Goal: Transaction & Acquisition: Purchase product/service

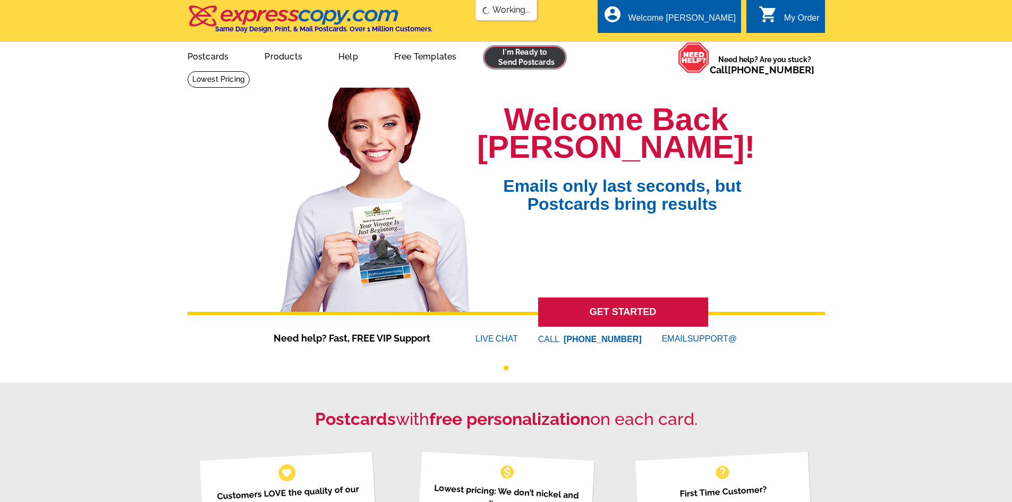
click at [531, 51] on link at bounding box center [524, 57] width 81 height 21
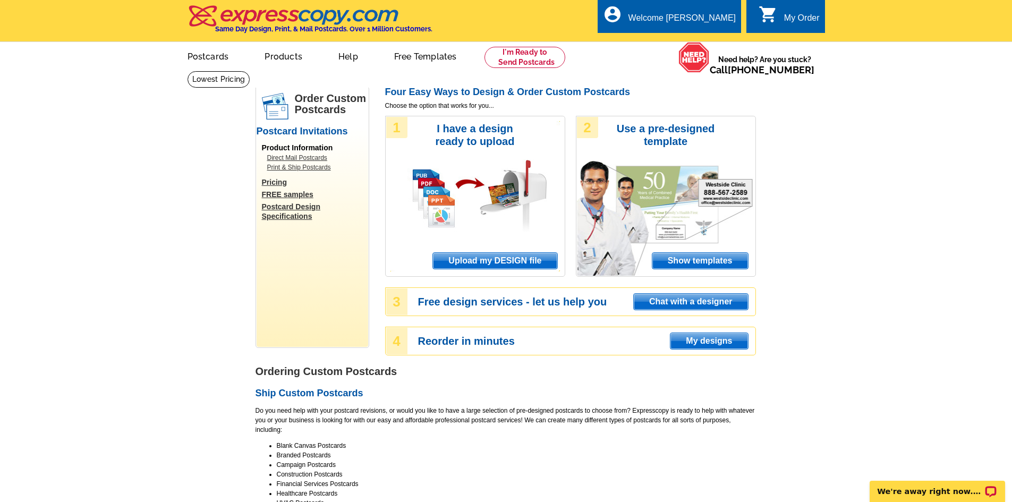
click at [538, 260] on span "Upload my DESIGN file" at bounding box center [495, 261] width 124 height 16
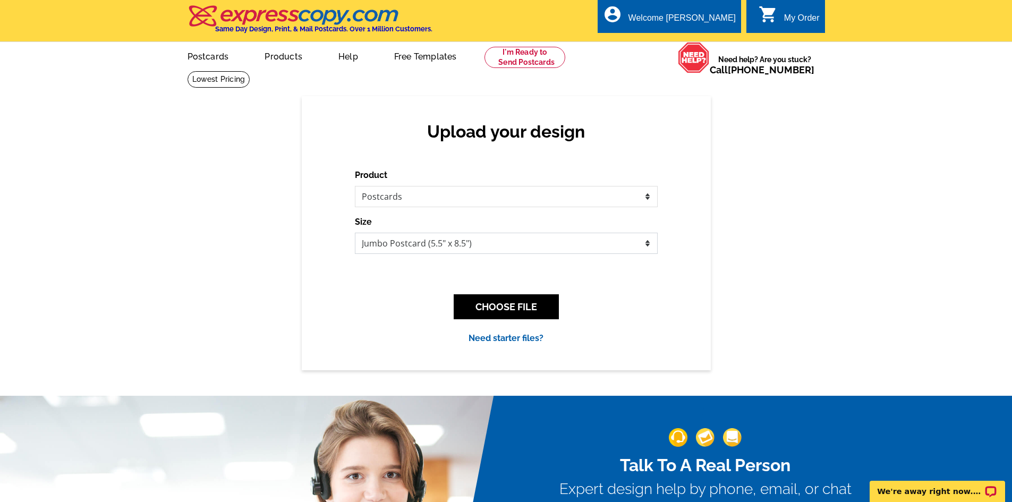
click at [455, 241] on select "Jumbo Postcard (5.5" x 8.5") Regular Postcard (4.25" x 5.6") Panoramic Postcard…" at bounding box center [506, 243] width 303 height 21
select select "1"
click at [355, 233] on select "Jumbo Postcard (5.5" x 8.5") Regular Postcard (4.25" x 5.6") Panoramic Postcard…" at bounding box center [506, 243] width 303 height 21
click at [515, 305] on button "CHOOSE FILE" at bounding box center [506, 306] width 105 height 25
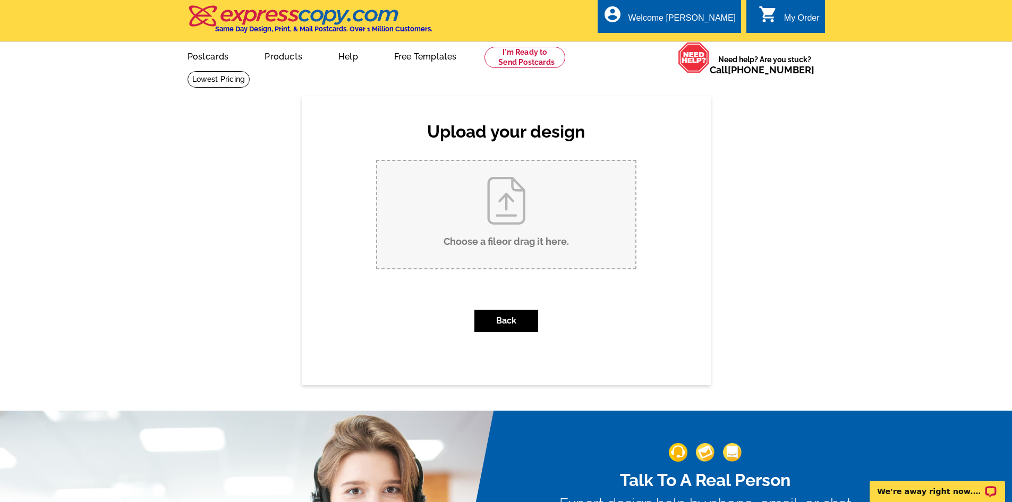
click at [570, 226] on input "Choose a file or drag it here ." at bounding box center [506, 214] width 258 height 107
type input "C:\fakepath\3974 SW Coyote Avenue SOLD.pdf"
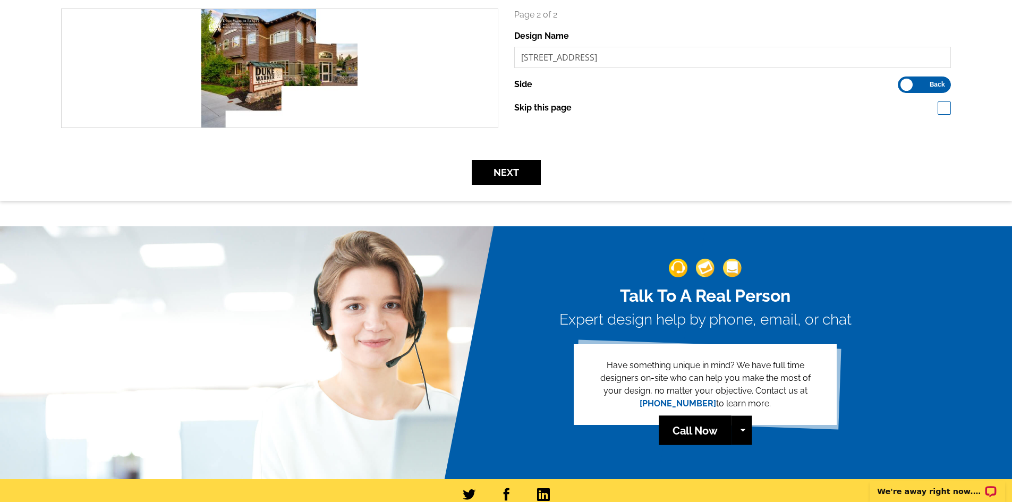
scroll to position [159, 0]
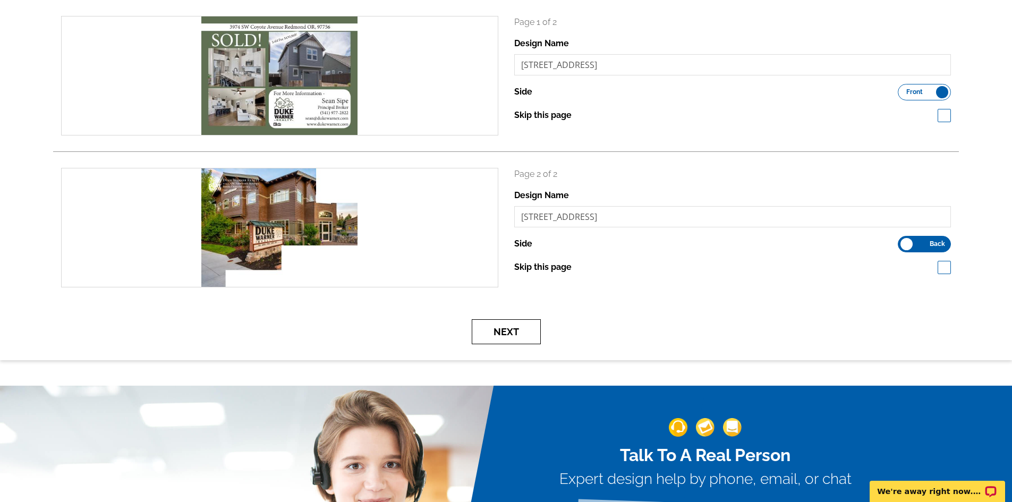
click at [519, 334] on button "Next" at bounding box center [506, 331] width 69 height 25
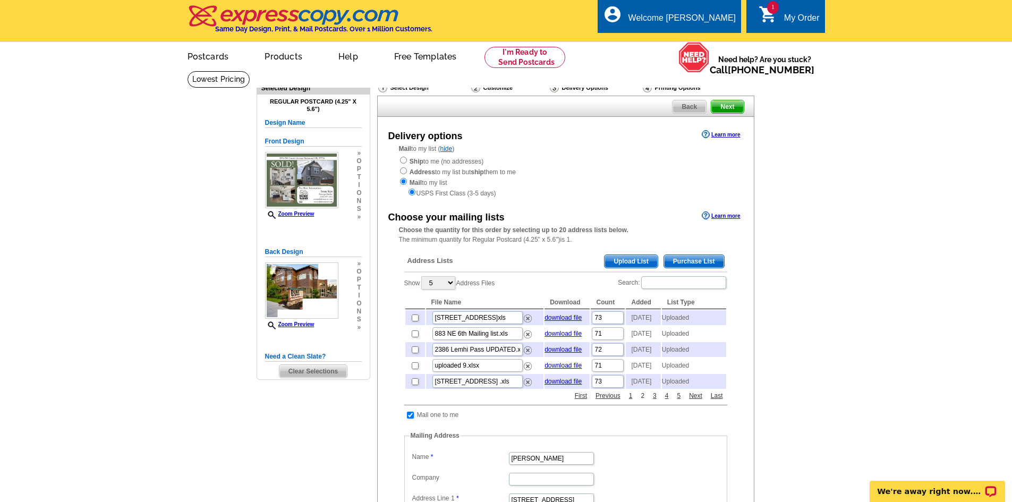
click at [641, 400] on link "2" at bounding box center [642, 396] width 9 height 10
click at [656, 400] on link "3" at bounding box center [654, 396] width 9 height 10
click at [669, 400] on link "4" at bounding box center [666, 396] width 9 height 10
click at [677, 400] on link "6" at bounding box center [678, 396] width 9 height 10
click at [678, 278] on input "Search:" at bounding box center [683, 282] width 85 height 13
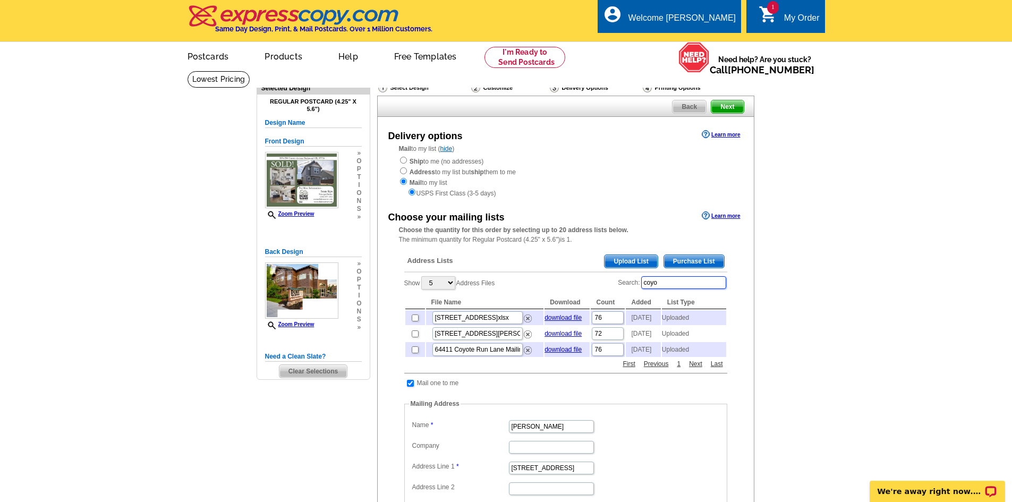
type input "coyo"
click at [414, 320] on input "checkbox" at bounding box center [415, 317] width 7 height 7
checkbox input "true"
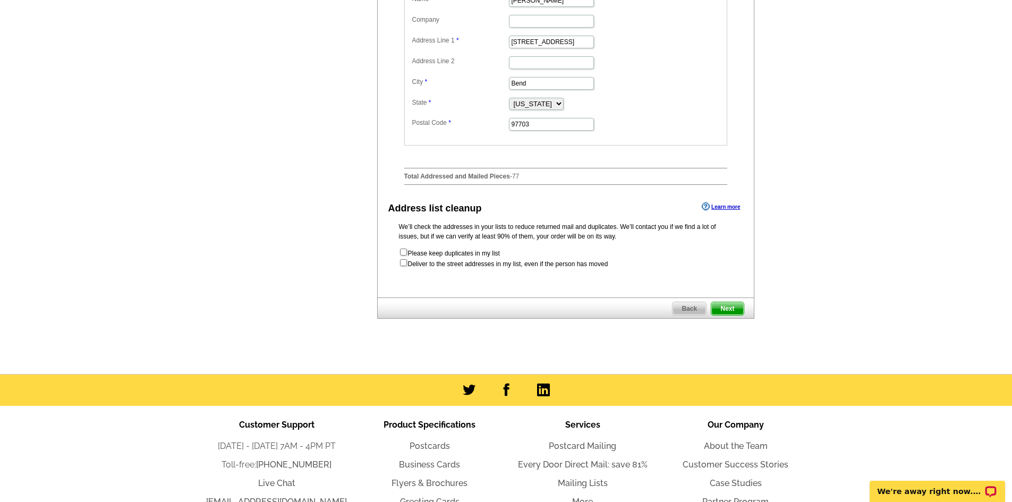
scroll to position [425, 0]
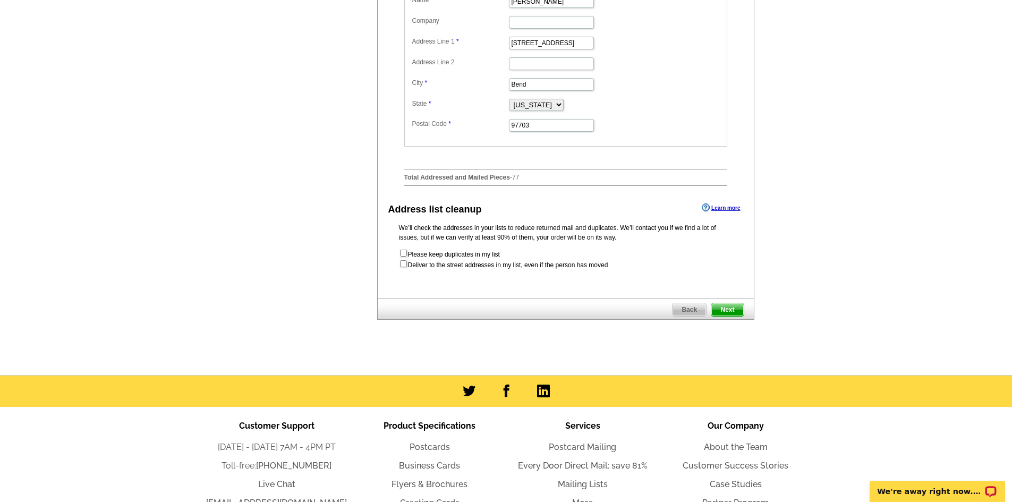
click at [730, 316] on span "Next" at bounding box center [727, 309] width 32 height 13
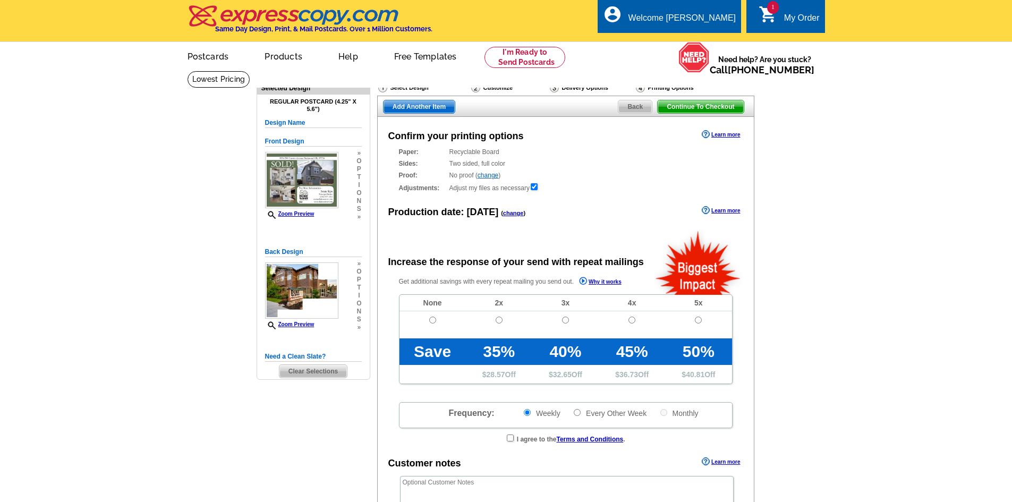
radio input "false"
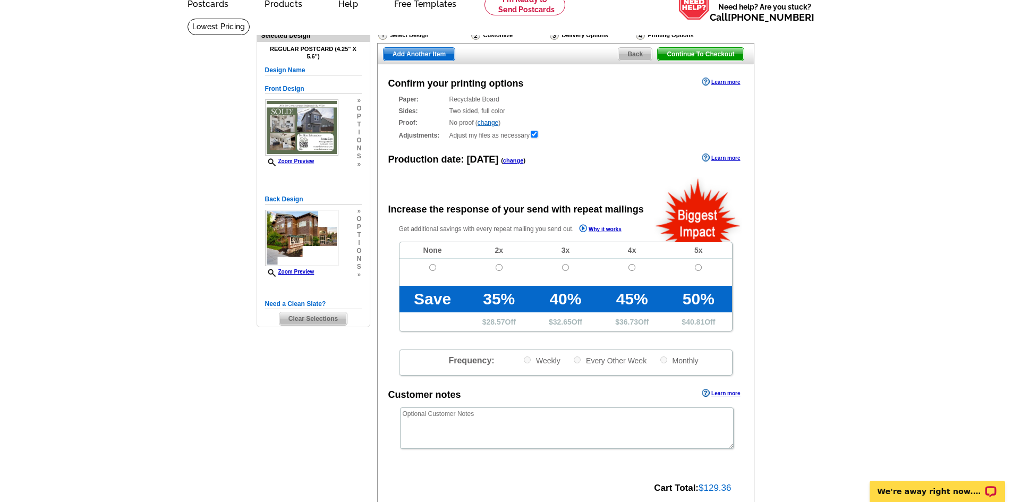
scroll to position [159, 0]
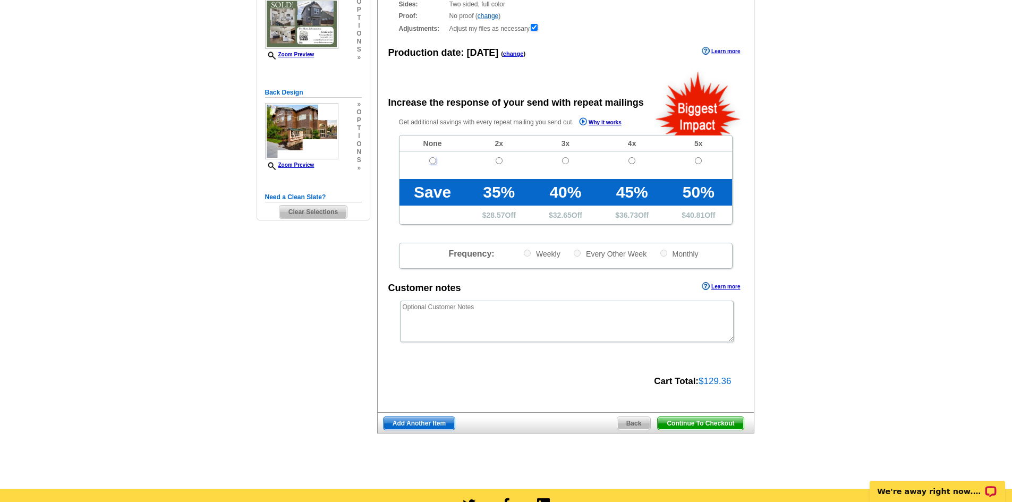
click at [431, 160] on input "radio" at bounding box center [432, 160] width 7 height 7
radio input "true"
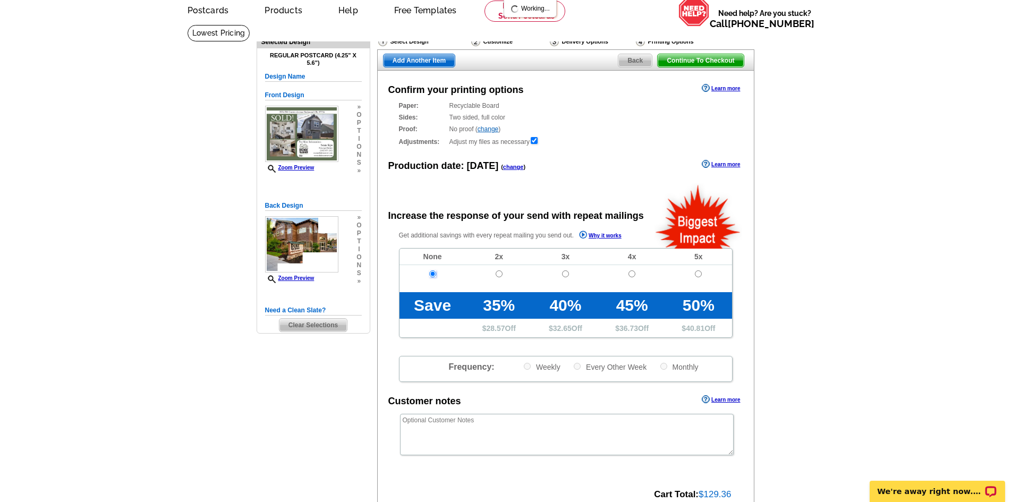
scroll to position [0, 0]
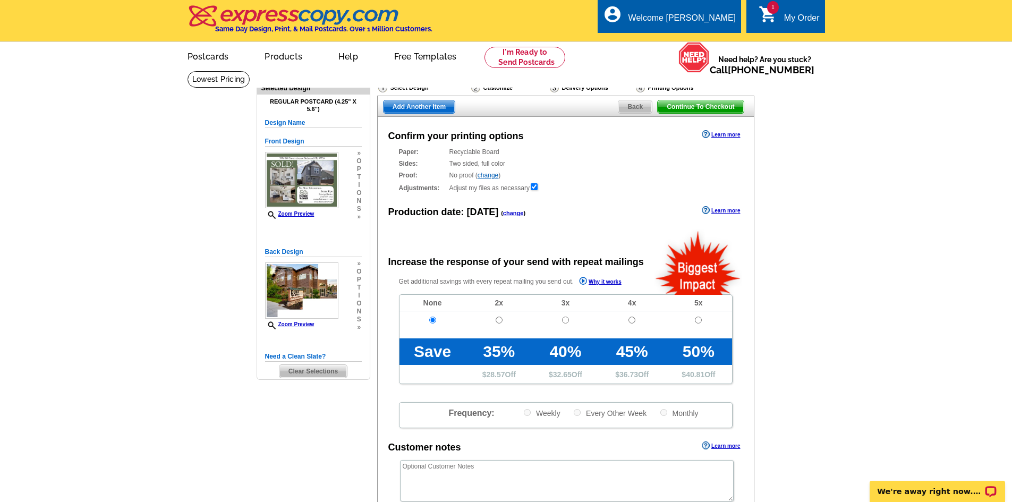
click at [706, 108] on span "Continue To Checkout" at bounding box center [701, 106] width 86 height 13
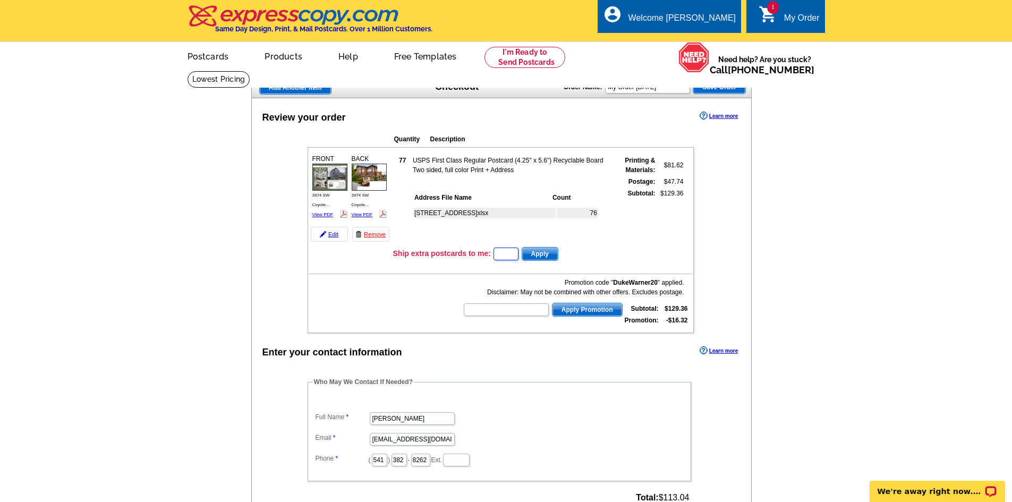
click at [509, 257] on input "text" at bounding box center [505, 254] width 25 height 13
type input "HURRY40"
click at [543, 250] on span "Apply" at bounding box center [540, 254] width 36 height 13
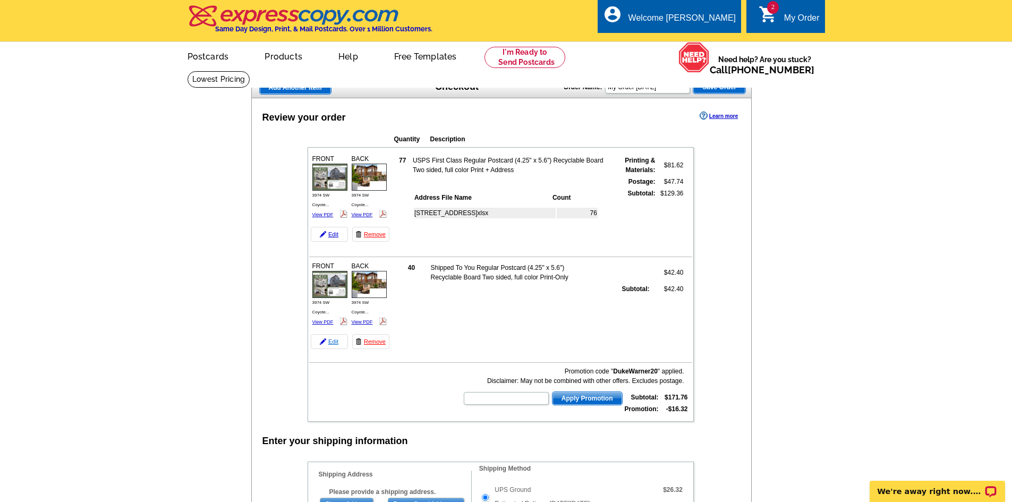
click at [326, 343] on img at bounding box center [323, 341] width 6 height 6
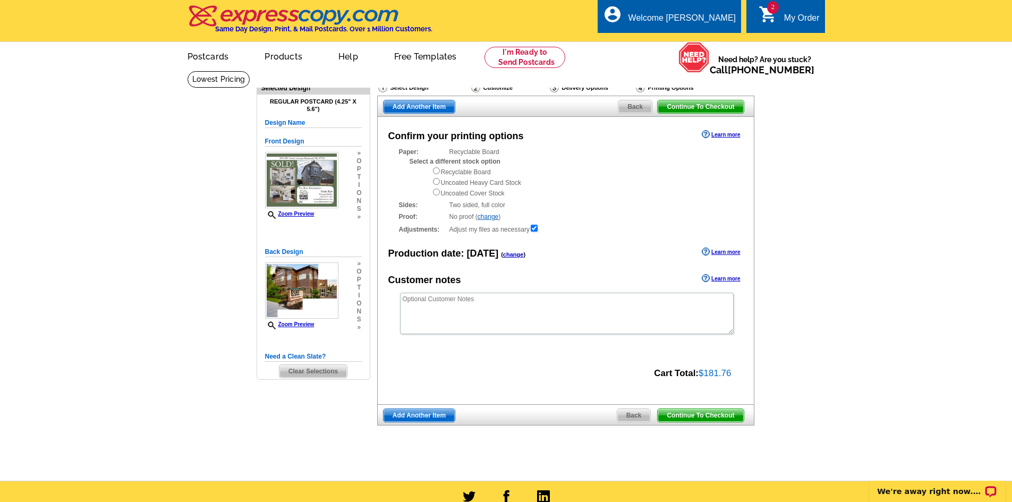
click at [711, 422] on link "Continue To Checkout" at bounding box center [700, 415] width 87 height 14
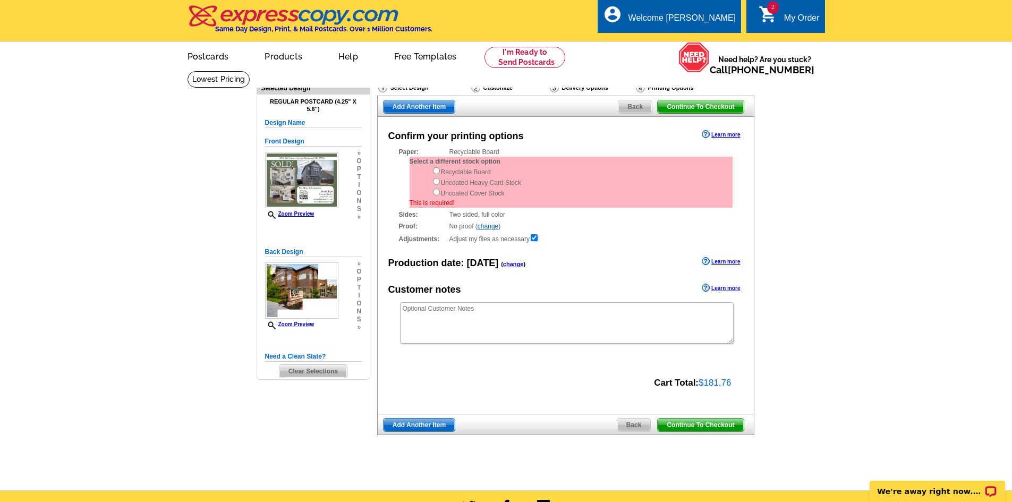
click at [775, 17] on icon "shopping_cart" at bounding box center [767, 14] width 19 height 19
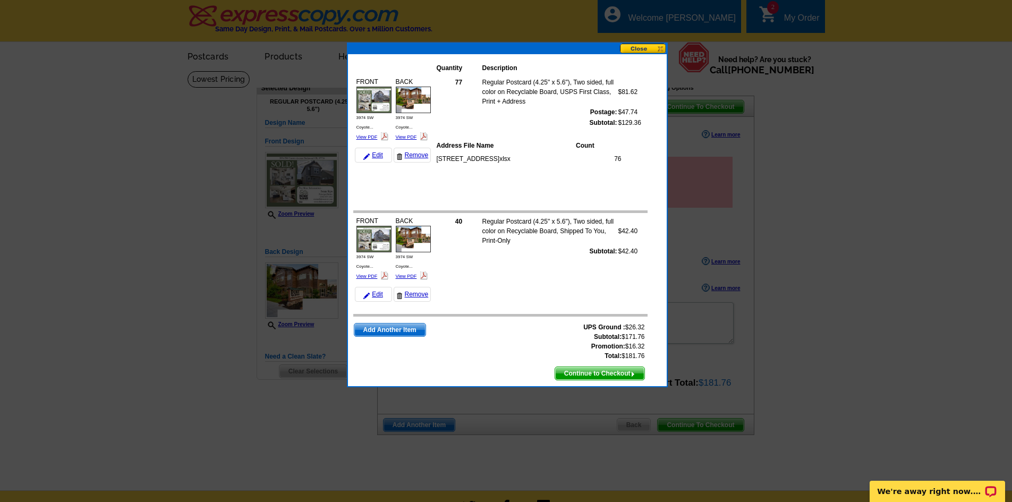
click at [457, 224] on strong "40" at bounding box center [458, 221] width 7 height 7
click at [819, 301] on div at bounding box center [506, 251] width 1012 height 502
click at [657, 44] on button at bounding box center [643, 49] width 47 height 10
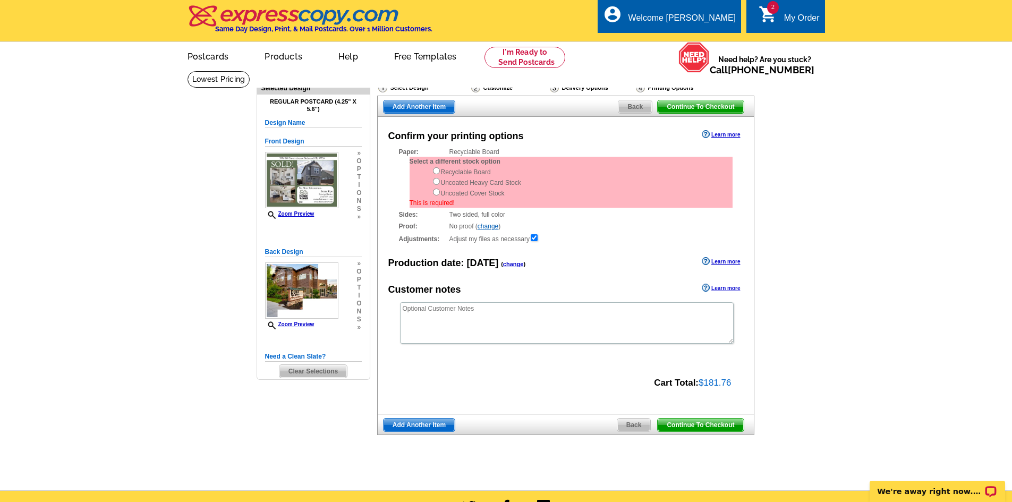
click at [620, 106] on span "Back" at bounding box center [634, 106] width 33 height 13
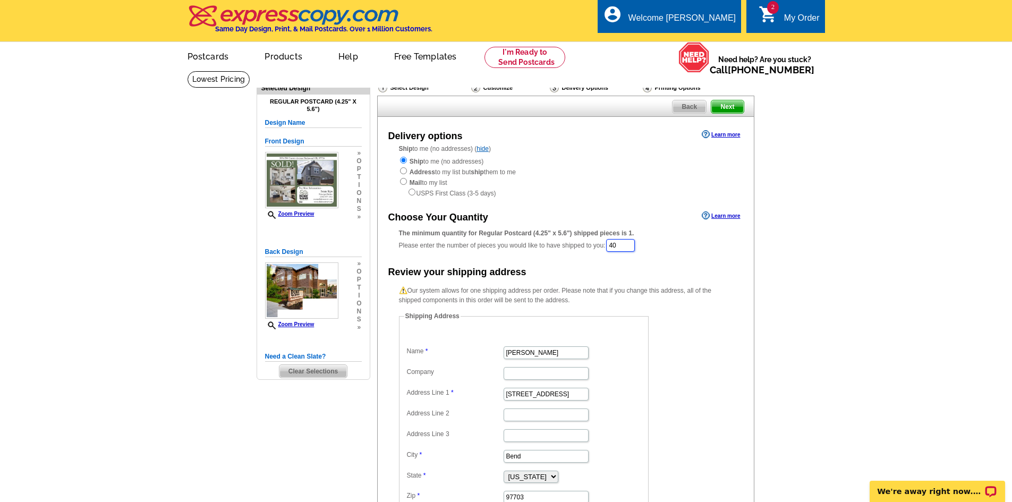
click at [635, 249] on input "40" at bounding box center [620, 245] width 29 height 13
type input "4"
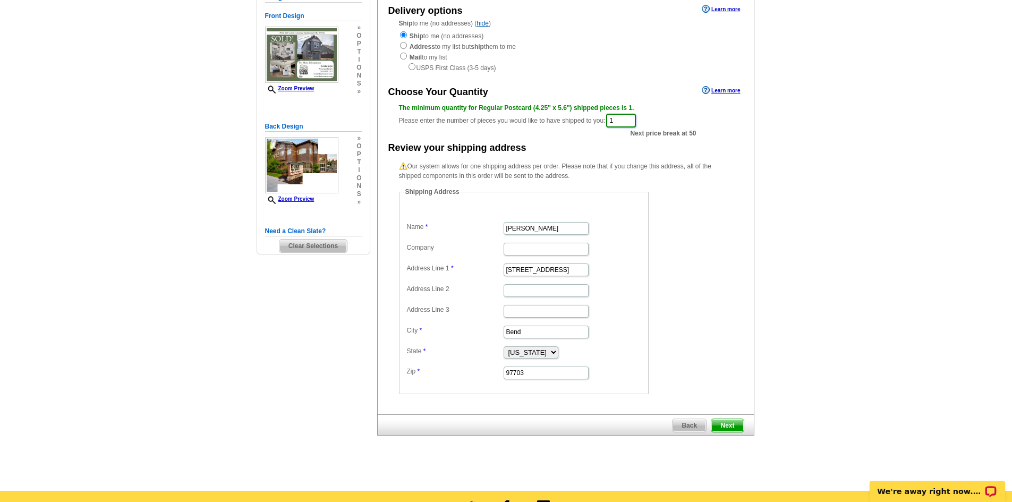
scroll to position [106, 0]
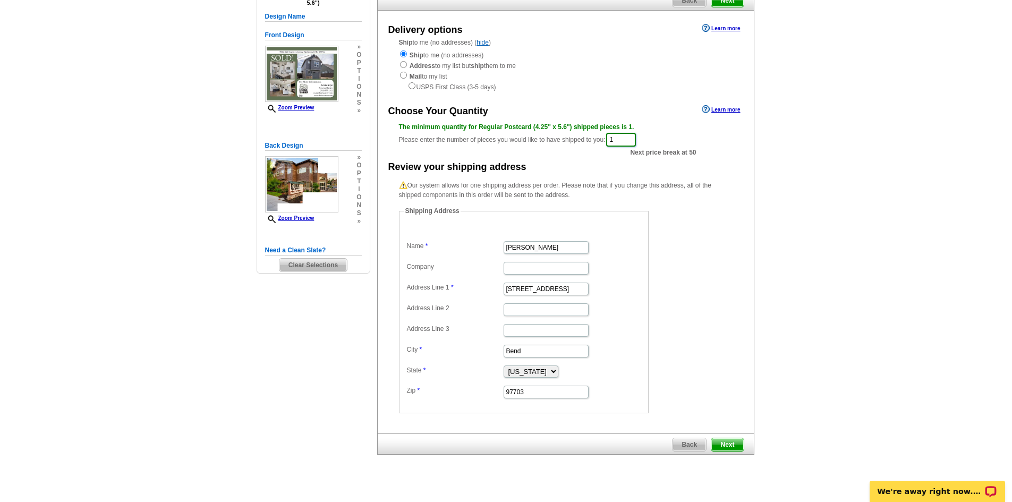
type input "1"
click at [728, 445] on span "Next" at bounding box center [727, 444] width 32 height 13
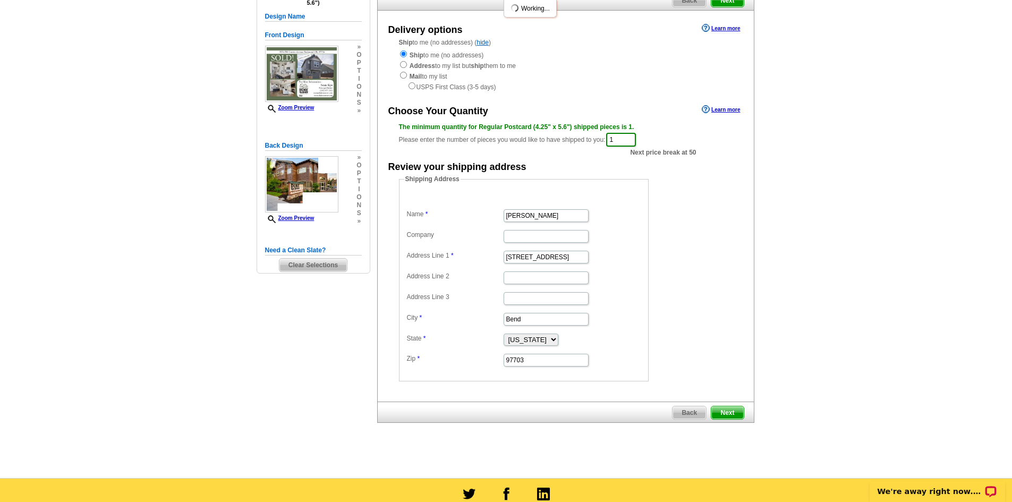
scroll to position [0, 0]
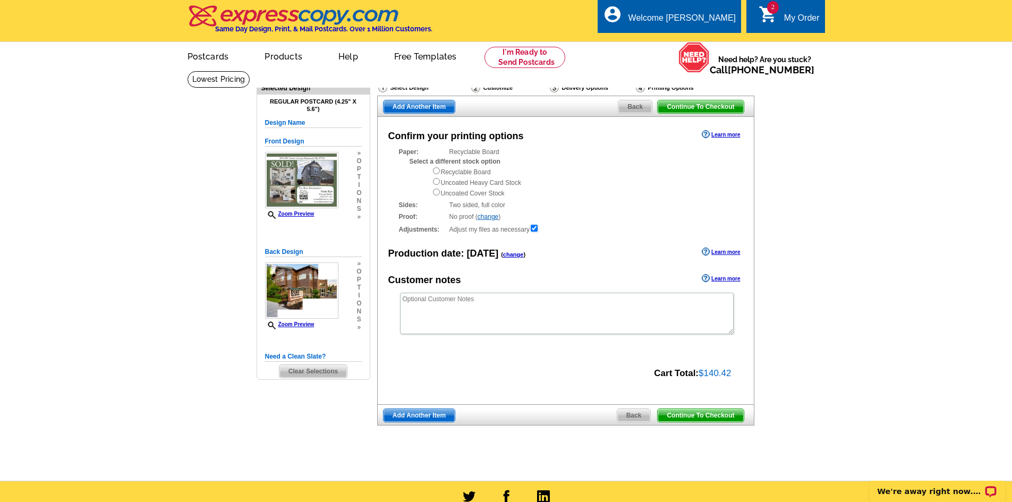
click at [800, 15] on div "My Order" at bounding box center [802, 20] width 36 height 15
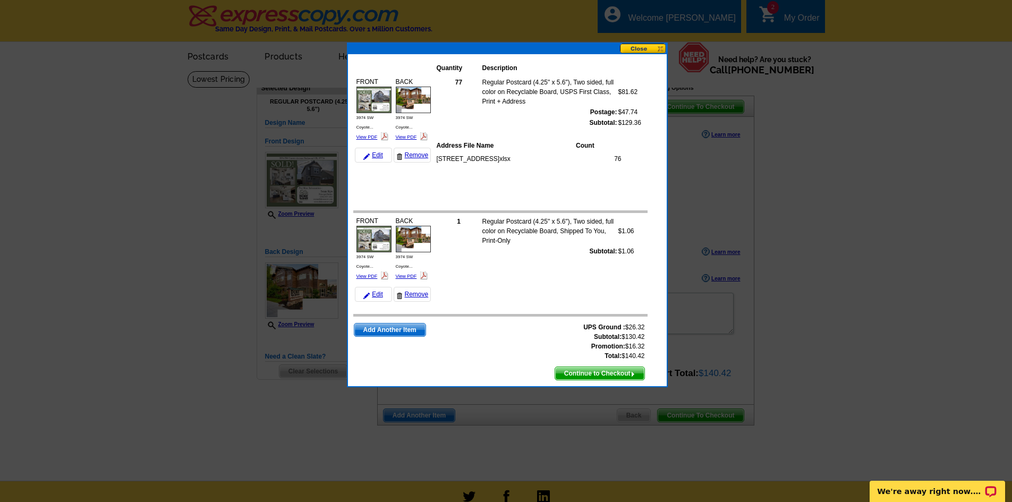
click at [591, 376] on span "Continue to Checkout" at bounding box center [599, 373] width 89 height 13
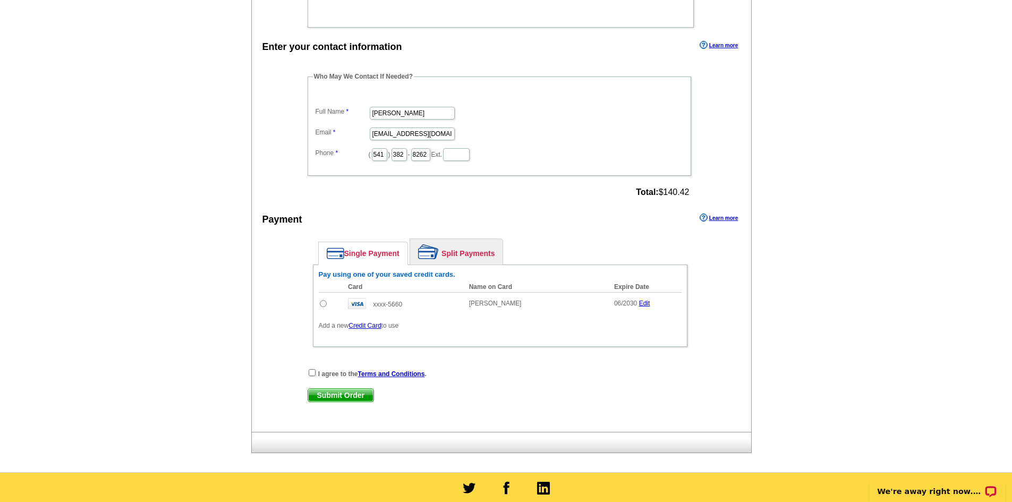
scroll to position [584, 0]
click at [325, 304] on input "radio" at bounding box center [323, 303] width 7 height 7
radio input "true"
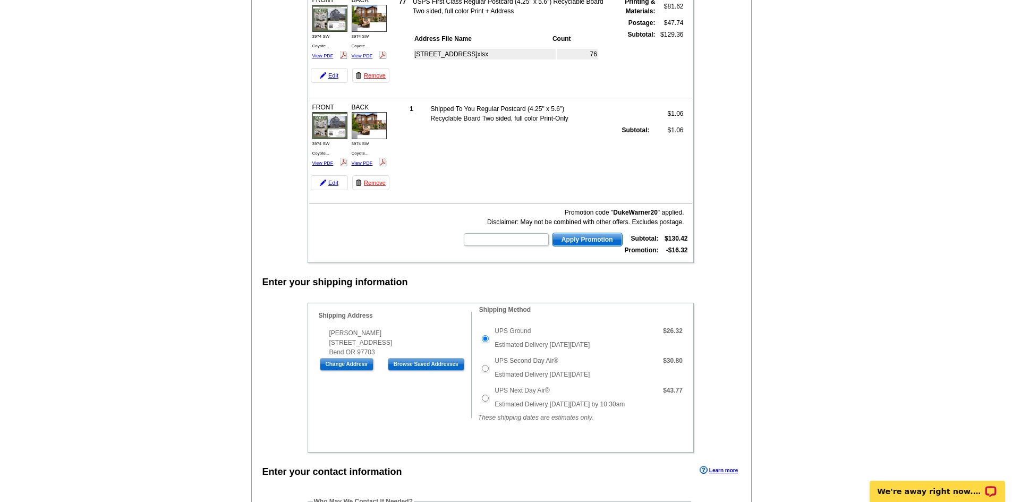
scroll to position [0, 0]
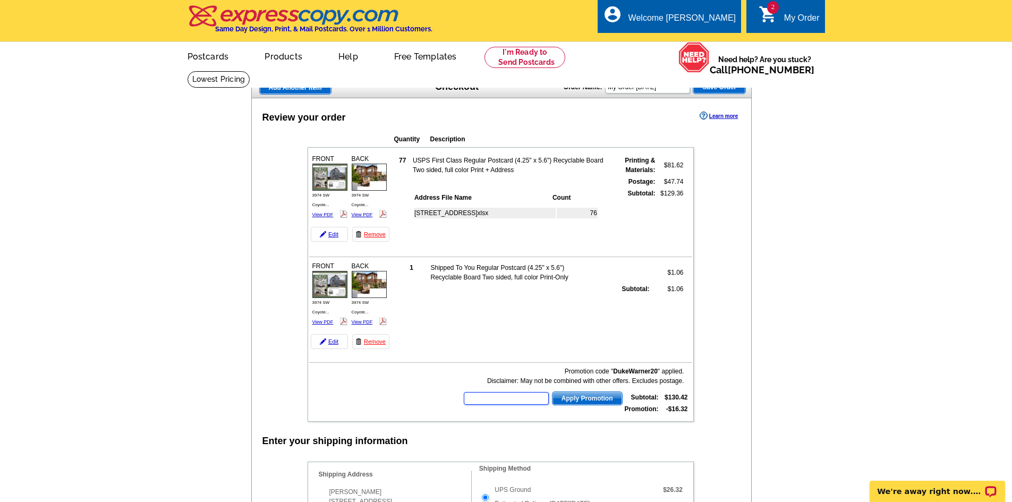
click at [483, 398] on input "text" at bounding box center [506, 398] width 85 height 13
type input "HURRY40"
click at [590, 396] on span "Apply Promotion" at bounding box center [587, 398] width 70 height 13
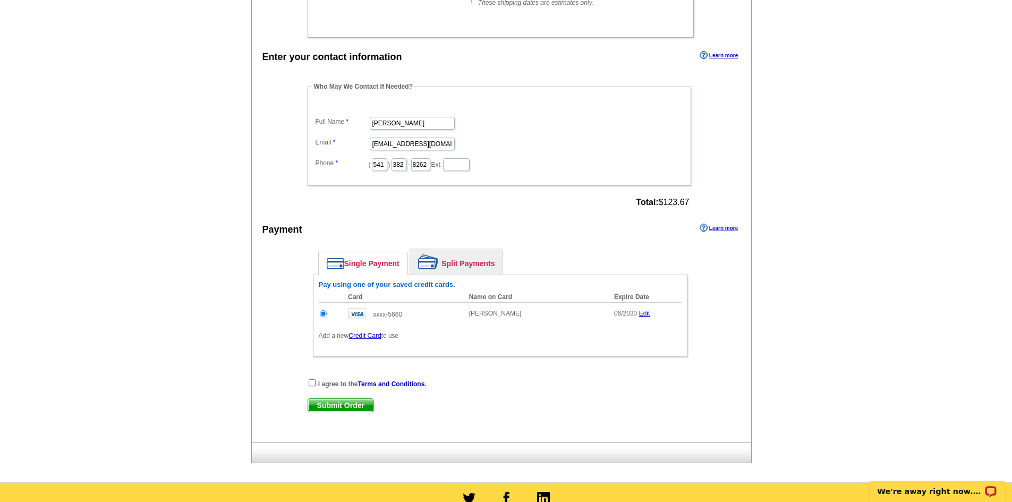
scroll to position [584, 0]
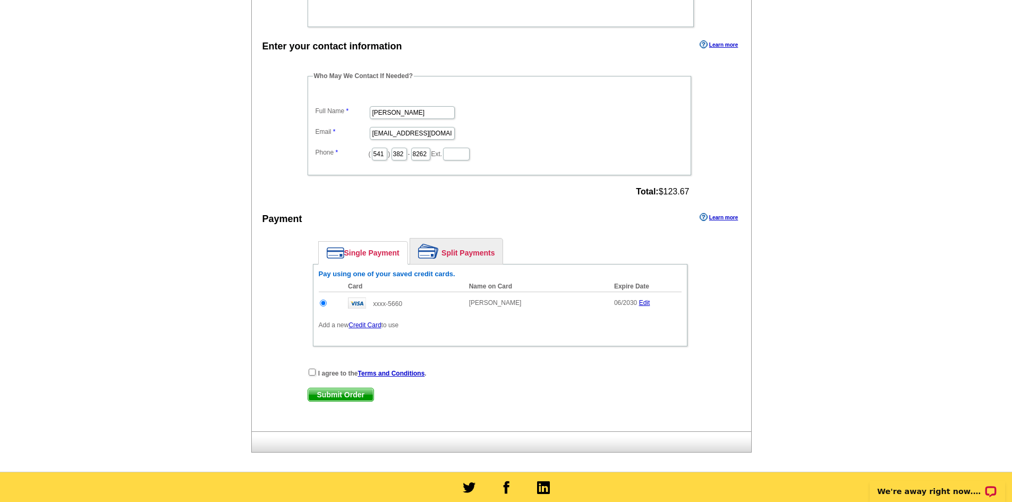
click at [311, 377] on div "I agree to the Terms and Conditions ." at bounding box center [500, 373] width 385 height 11
click at [312, 373] on input "checkbox" at bounding box center [312, 372] width 7 height 7
checkbox input "true"
click at [335, 399] on span "Submit Order" at bounding box center [340, 394] width 65 height 13
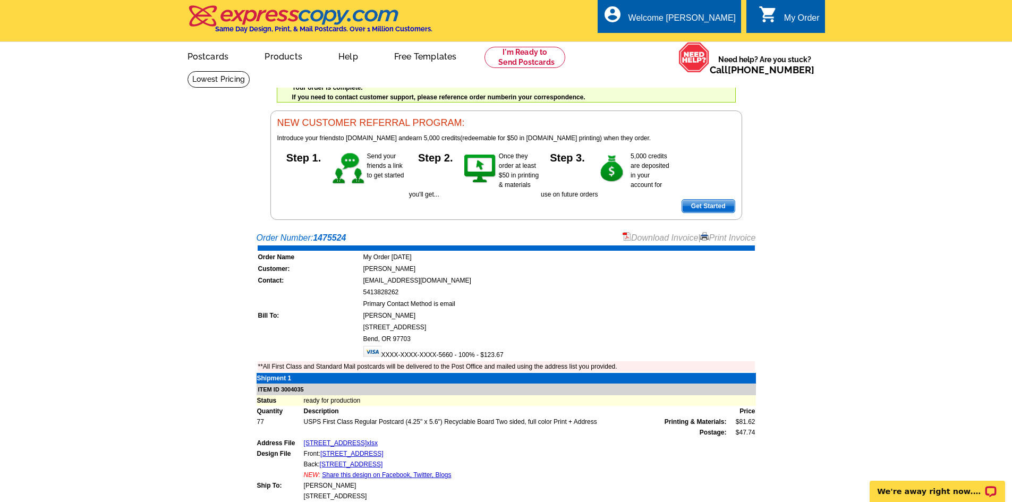
click at [725, 239] on link "Print Invoice" at bounding box center [727, 237] width 55 height 9
